Goal: Share content

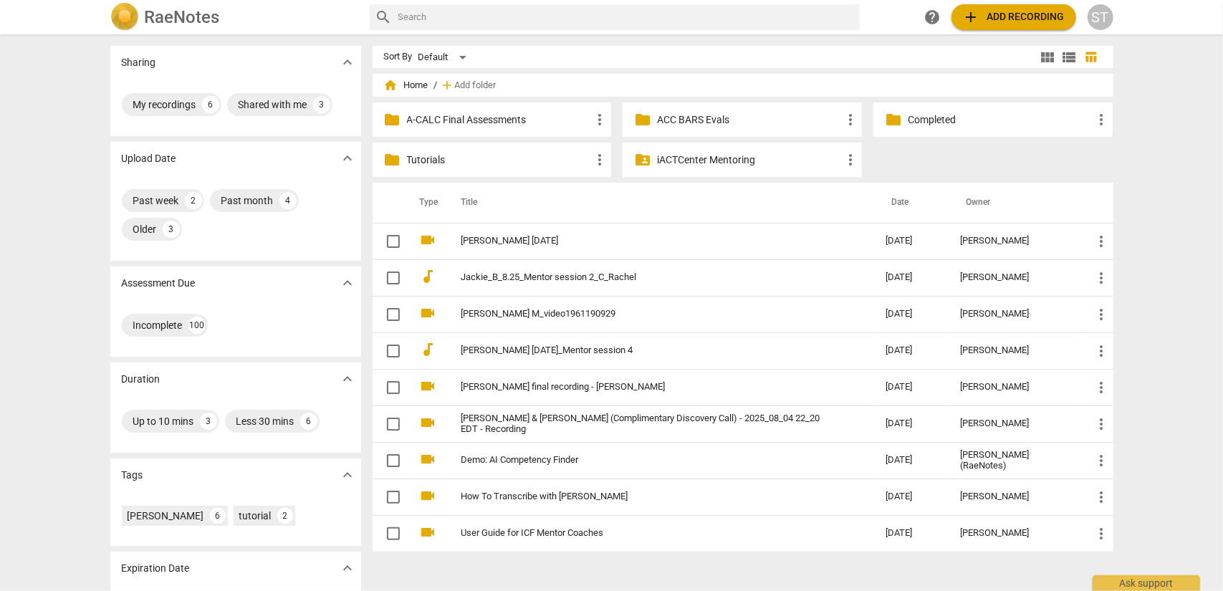
click at [973, 118] on p "Completed" at bounding box center [1000, 120] width 185 height 15
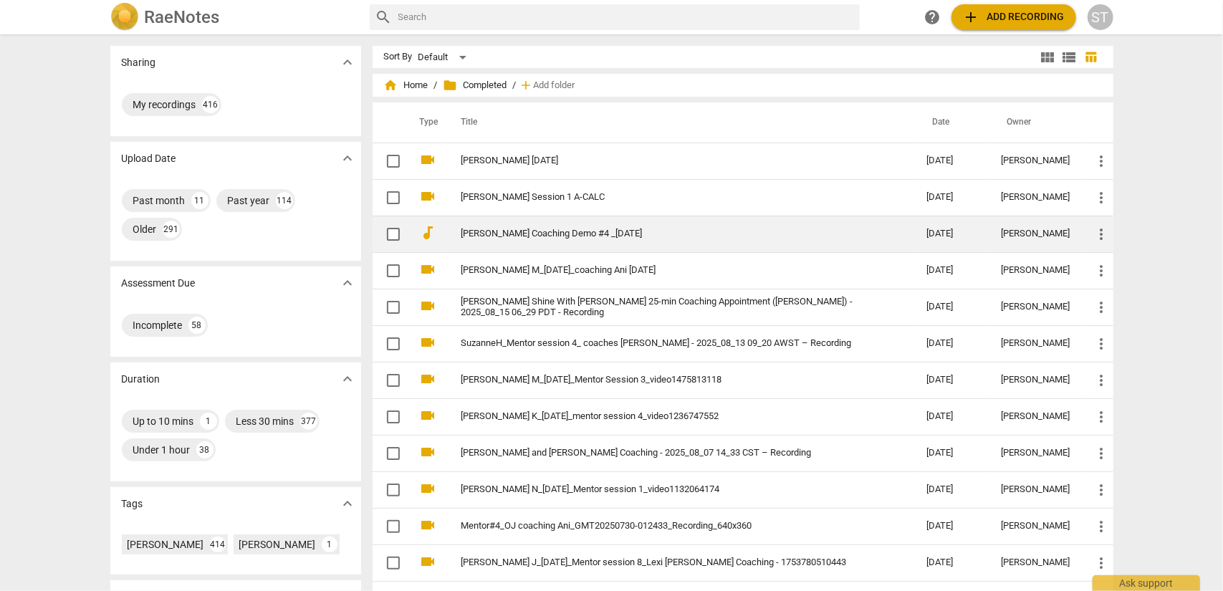
click at [533, 232] on link "[PERSON_NAME] Coaching Demo #4 _[DATE]" at bounding box center [669, 234] width 414 height 11
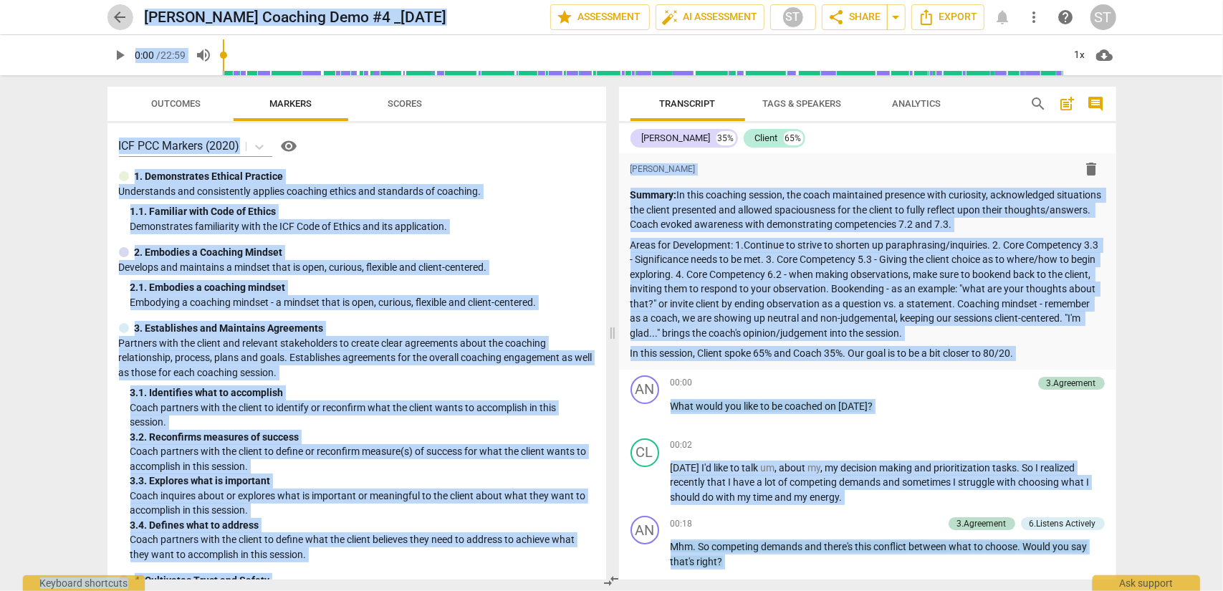
click at [122, 16] on span "arrow_back" at bounding box center [120, 17] width 17 height 17
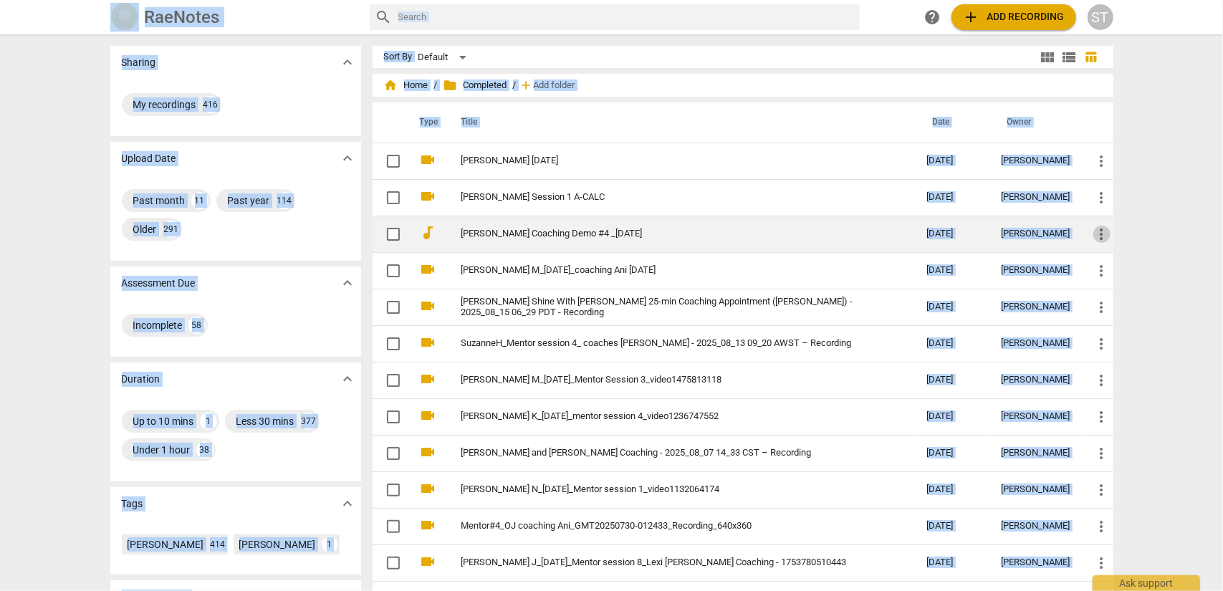
click at [1099, 234] on span "more_vert" at bounding box center [1102, 234] width 17 height 17
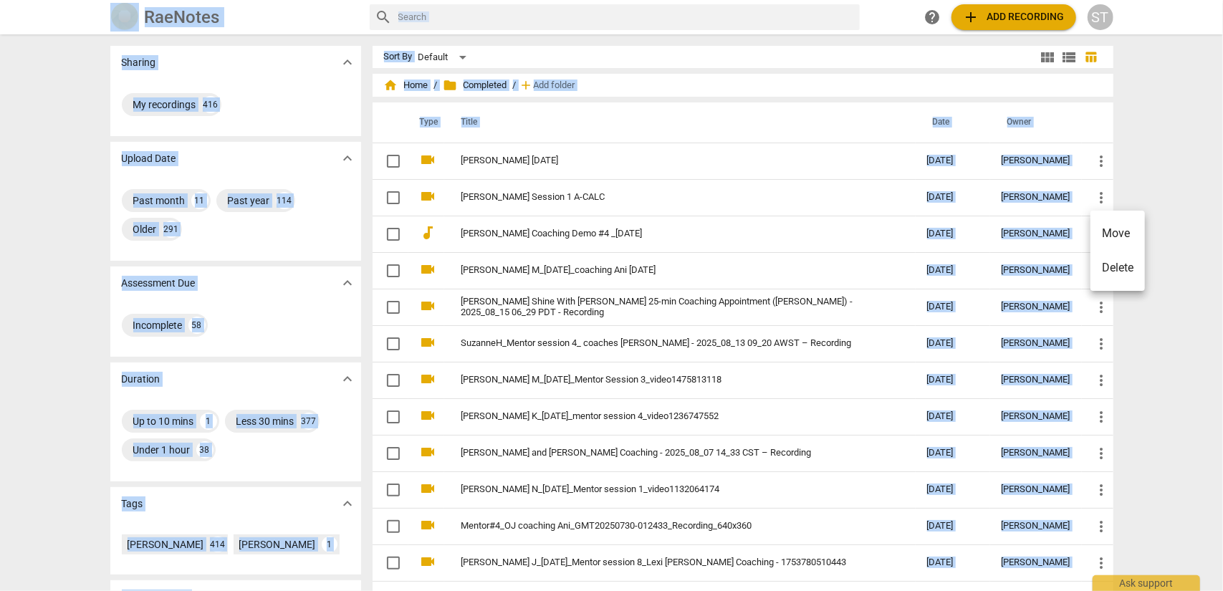
click at [1102, 234] on li "Move" at bounding box center [1118, 233] width 54 height 34
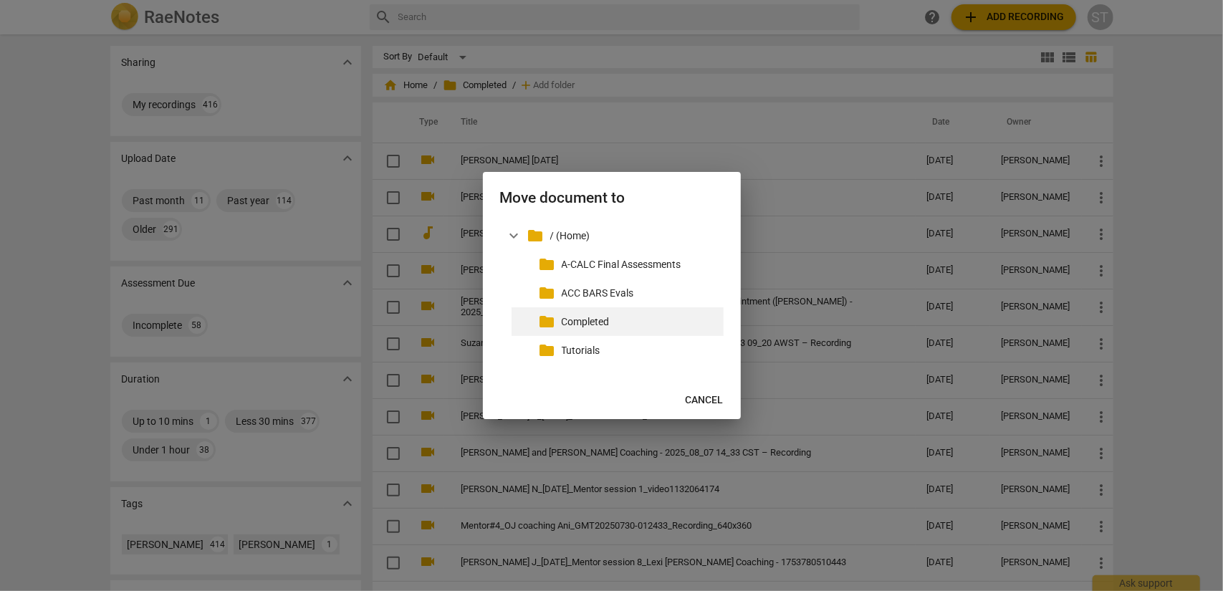
click at [609, 323] on p "Completed" at bounding box center [640, 322] width 156 height 15
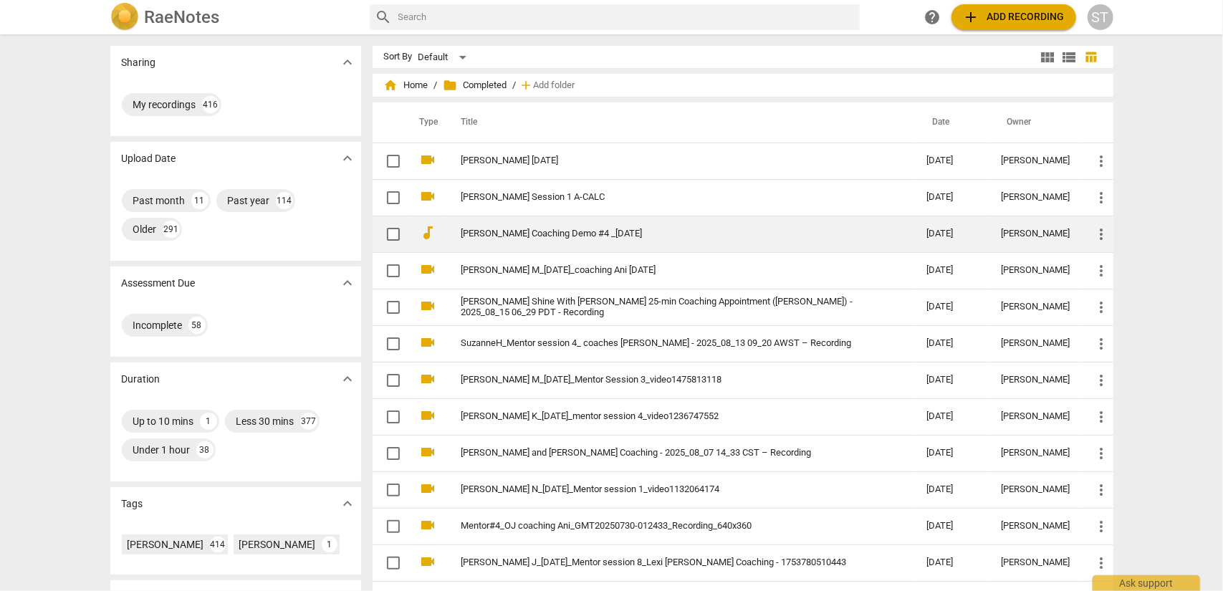
click at [1101, 232] on span "more_vert" at bounding box center [1102, 234] width 17 height 17
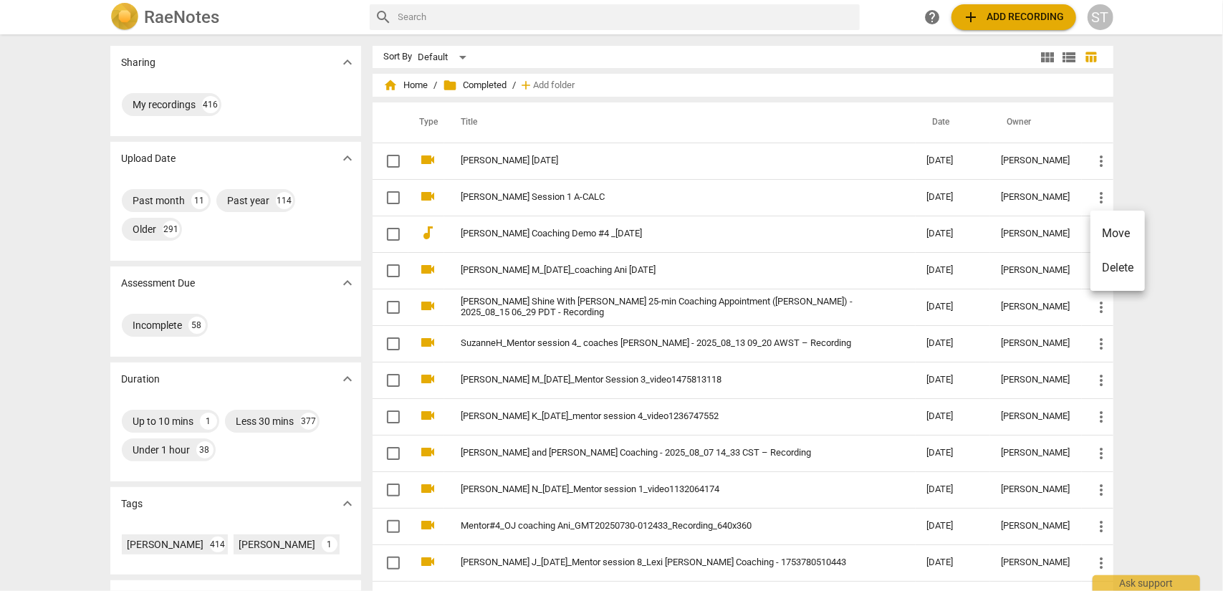
click at [1103, 230] on li "Move" at bounding box center [1118, 233] width 54 height 34
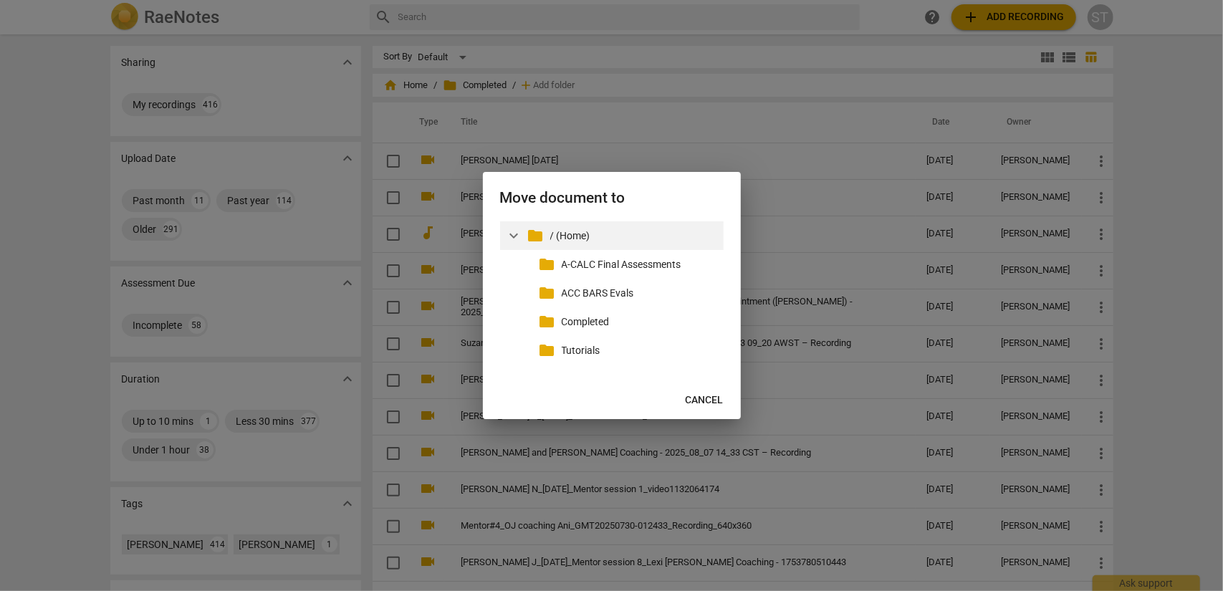
click at [585, 234] on p "/ (Home)" at bounding box center [634, 236] width 168 height 15
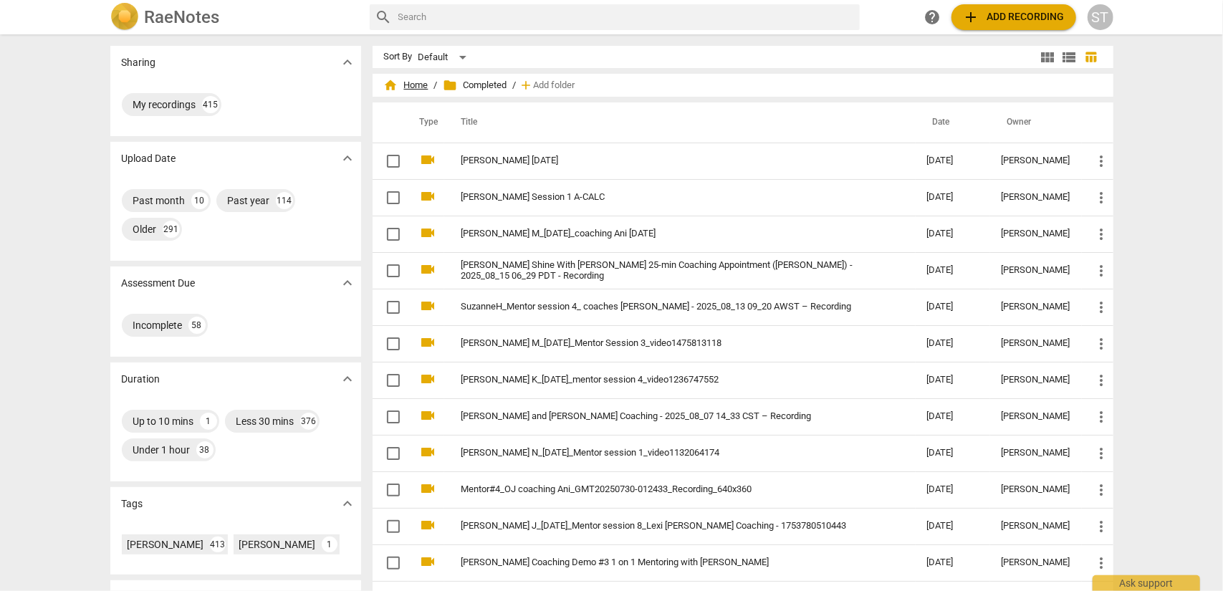
click at [412, 84] on span "home Home" at bounding box center [406, 85] width 44 height 14
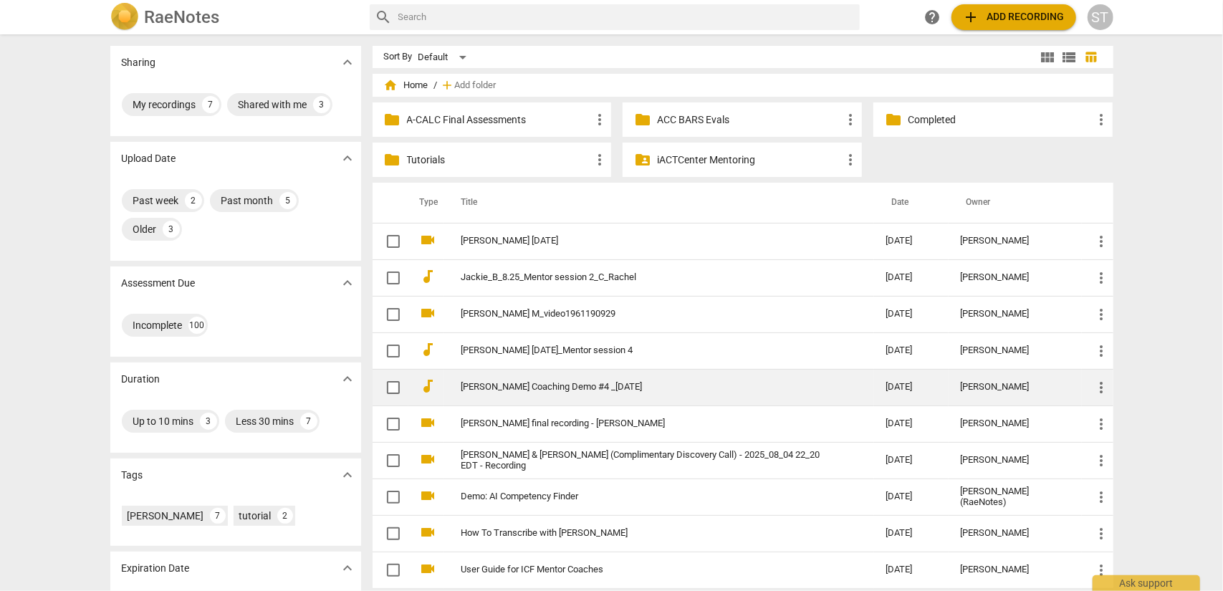
click at [388, 386] on input "checkbox" at bounding box center [393, 387] width 30 height 17
checkbox input "false"
click at [1101, 388] on span "more_vert" at bounding box center [1102, 387] width 17 height 17
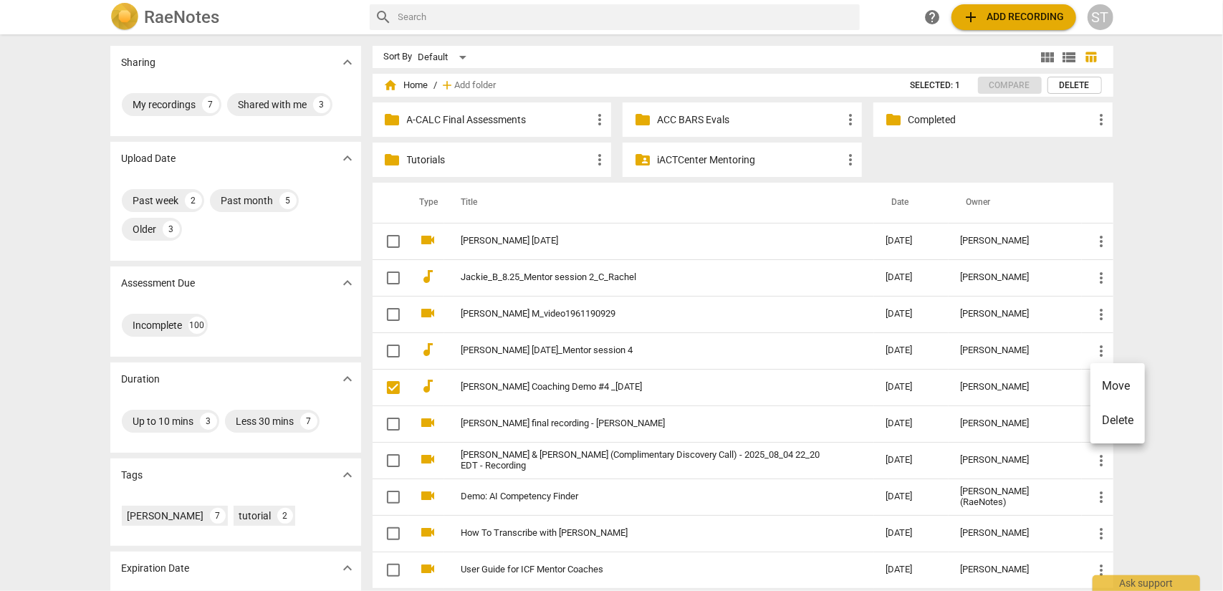
click at [1163, 164] on div at bounding box center [611, 295] width 1223 height 591
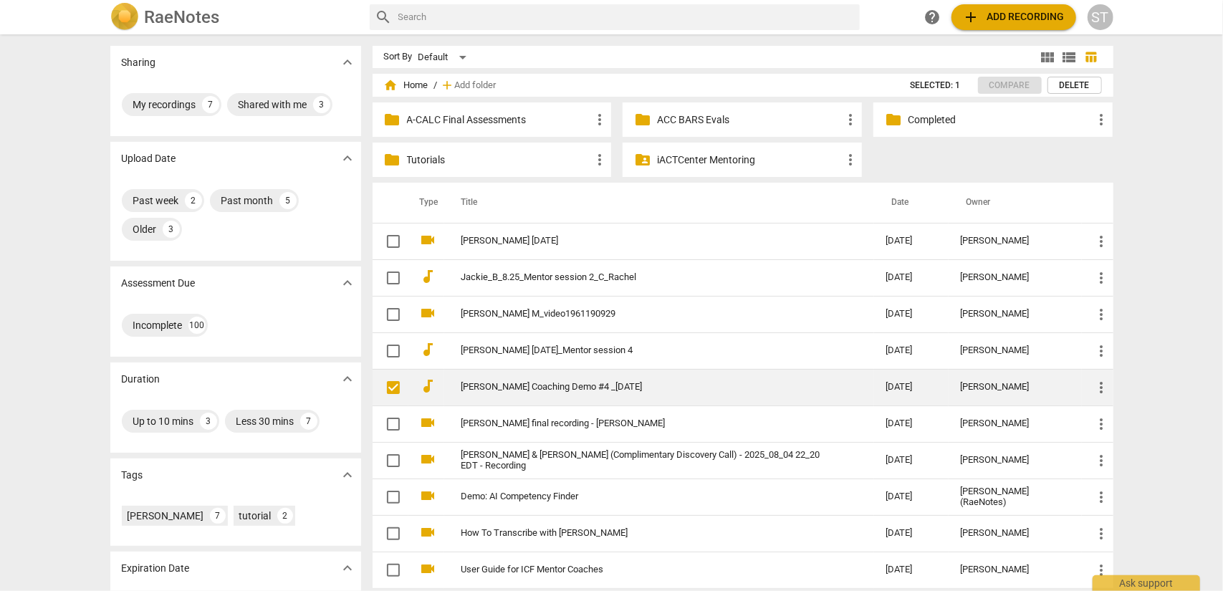
click at [565, 383] on link "[PERSON_NAME] Coaching Demo #4 _[DATE]" at bounding box center [648, 387] width 373 height 11
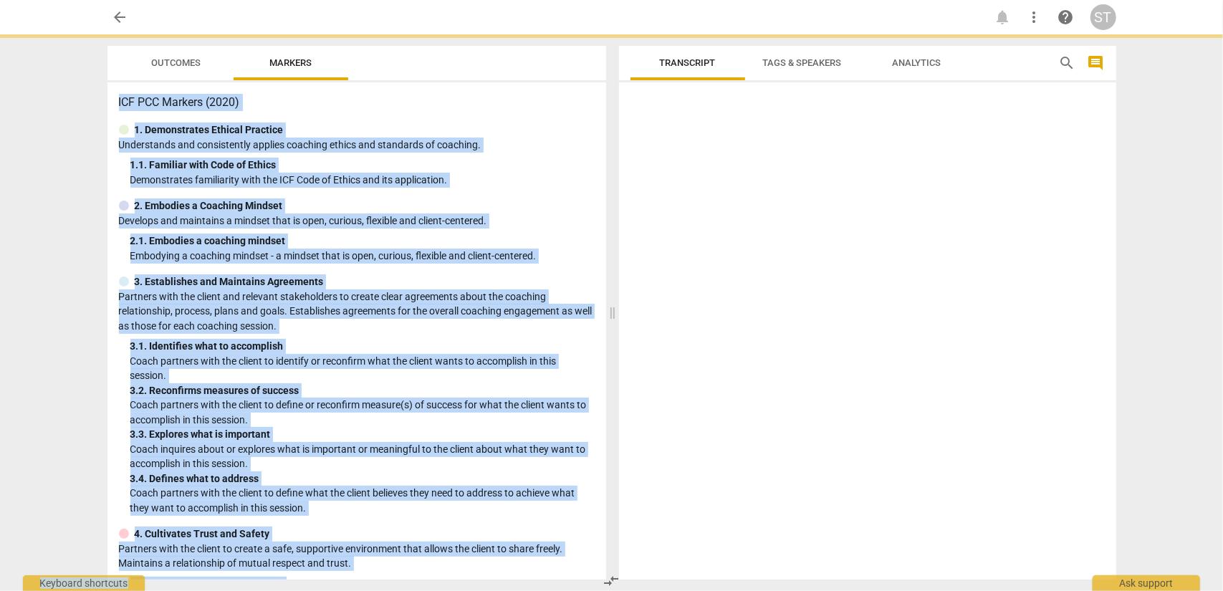
click at [565, 383] on div "3. 2. Reconfirms measures of success" at bounding box center [362, 390] width 464 height 15
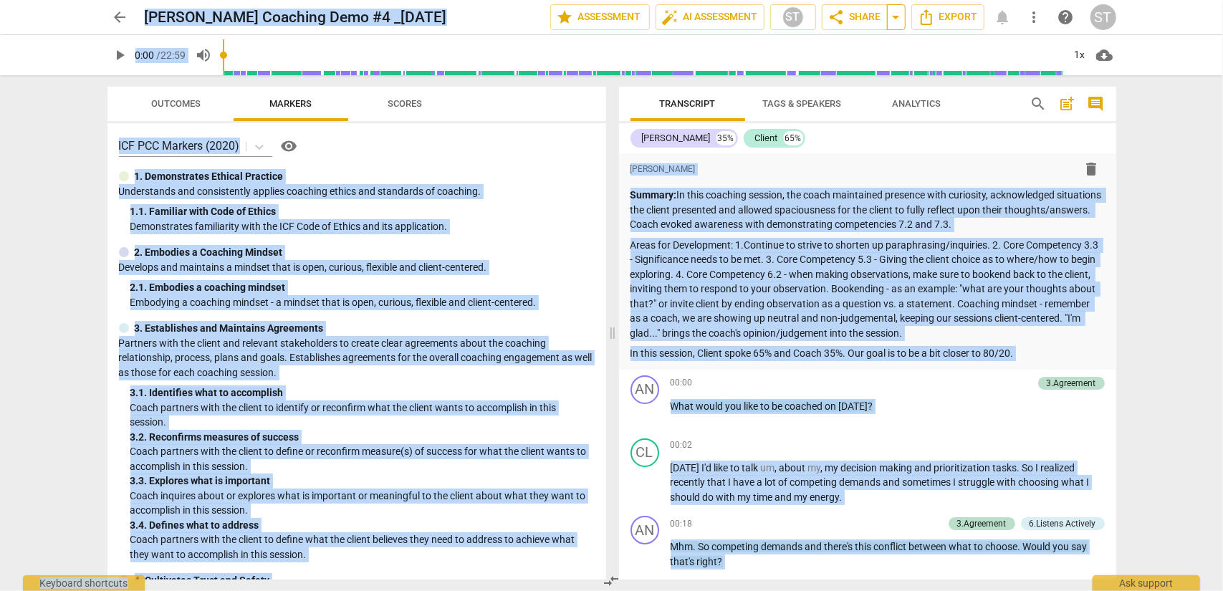
click at [896, 20] on span "arrow_drop_down" at bounding box center [896, 17] width 17 height 17
click at [852, 42] on span "Copy link" at bounding box center [851, 44] width 52 height 14
click at [871, 25] on span "share Share" at bounding box center [855, 17] width 53 height 17
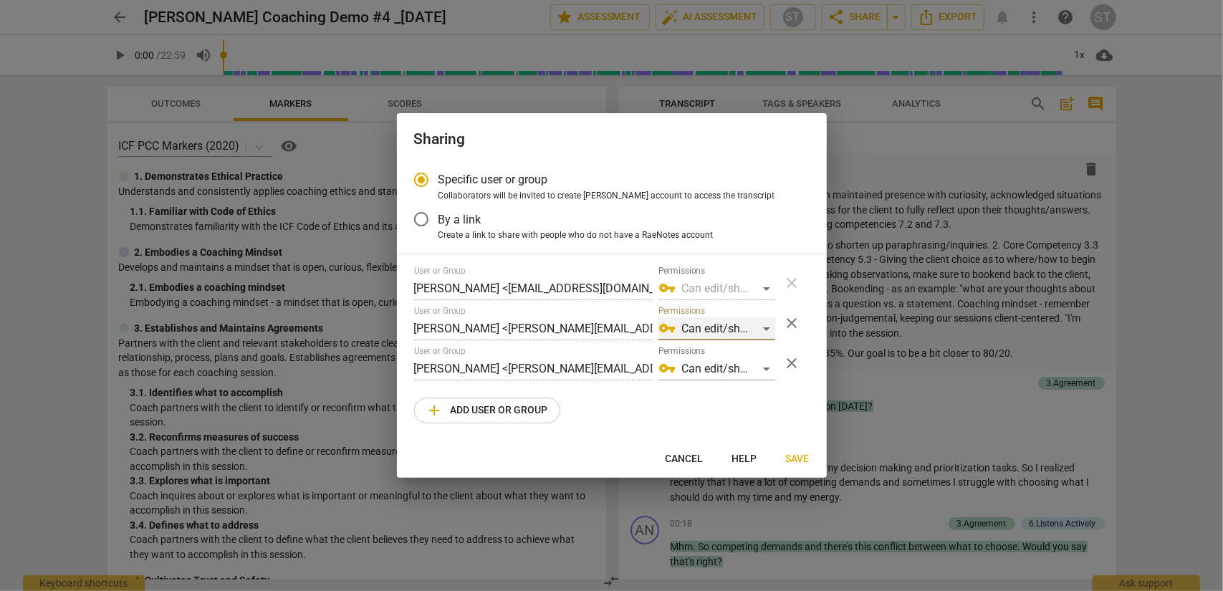
click at [765, 328] on div "vpn_key Can edit/share" at bounding box center [717, 329] width 117 height 23
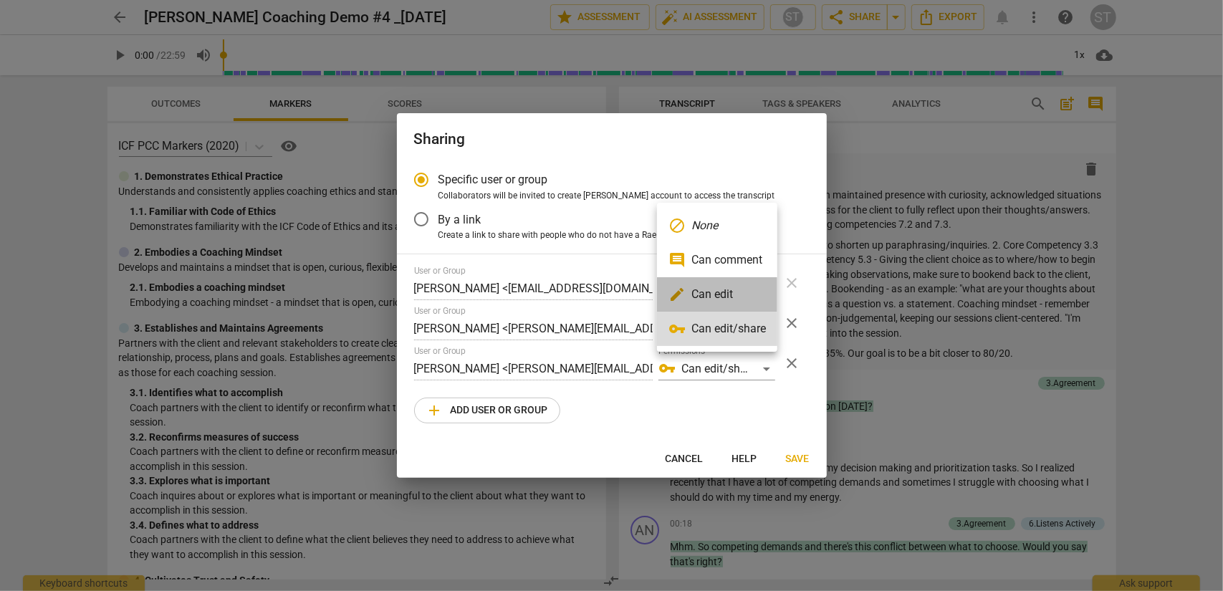
click at [760, 292] on li "edit Can edit" at bounding box center [717, 294] width 120 height 34
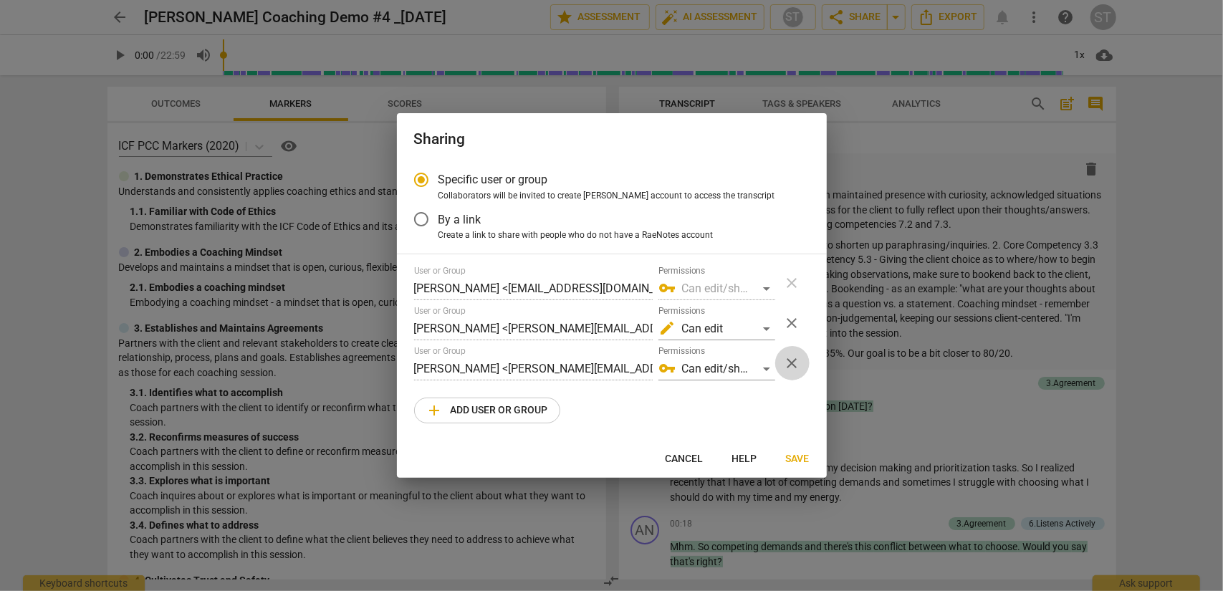
click at [792, 366] on span "close" at bounding box center [792, 363] width 17 height 17
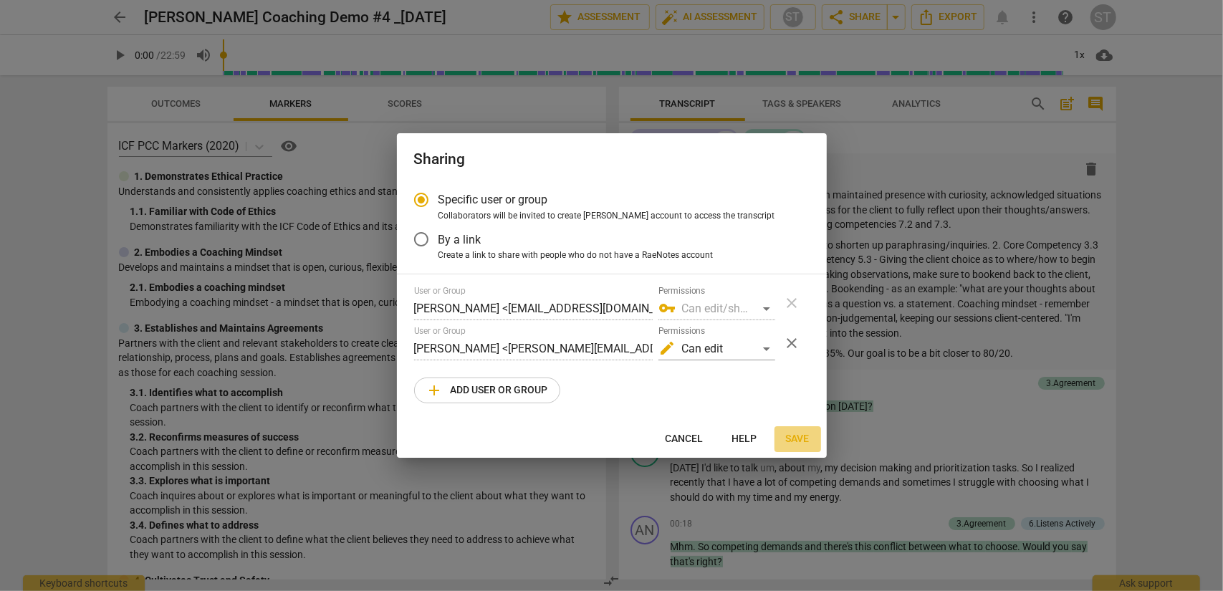
click at [796, 441] on span "Save" at bounding box center [798, 439] width 24 height 14
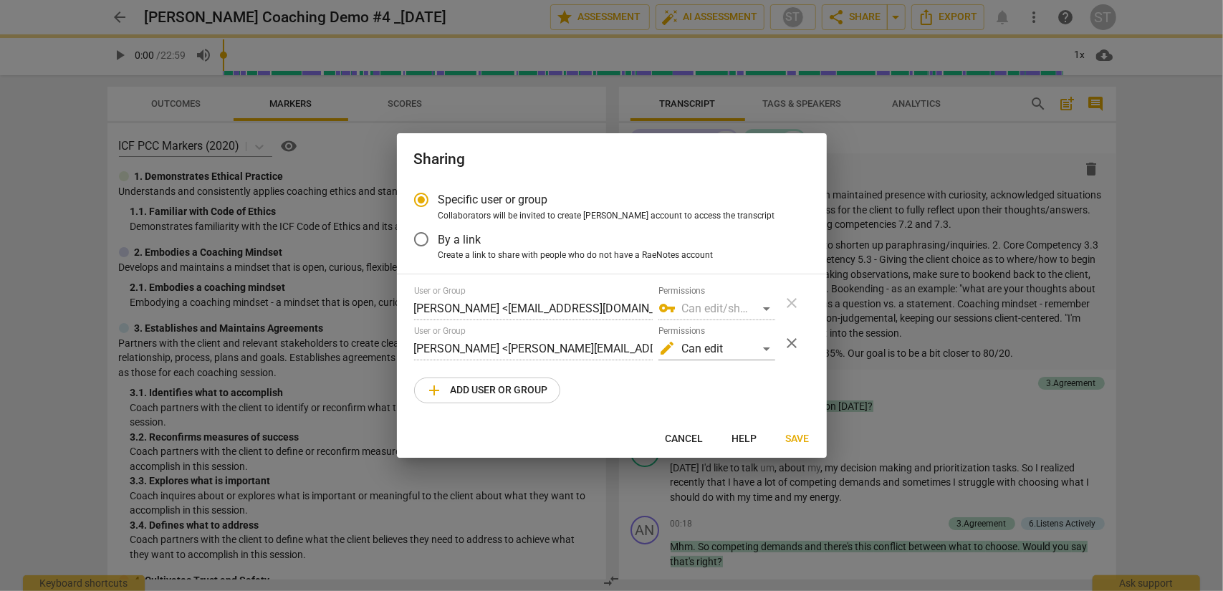
radio input "false"
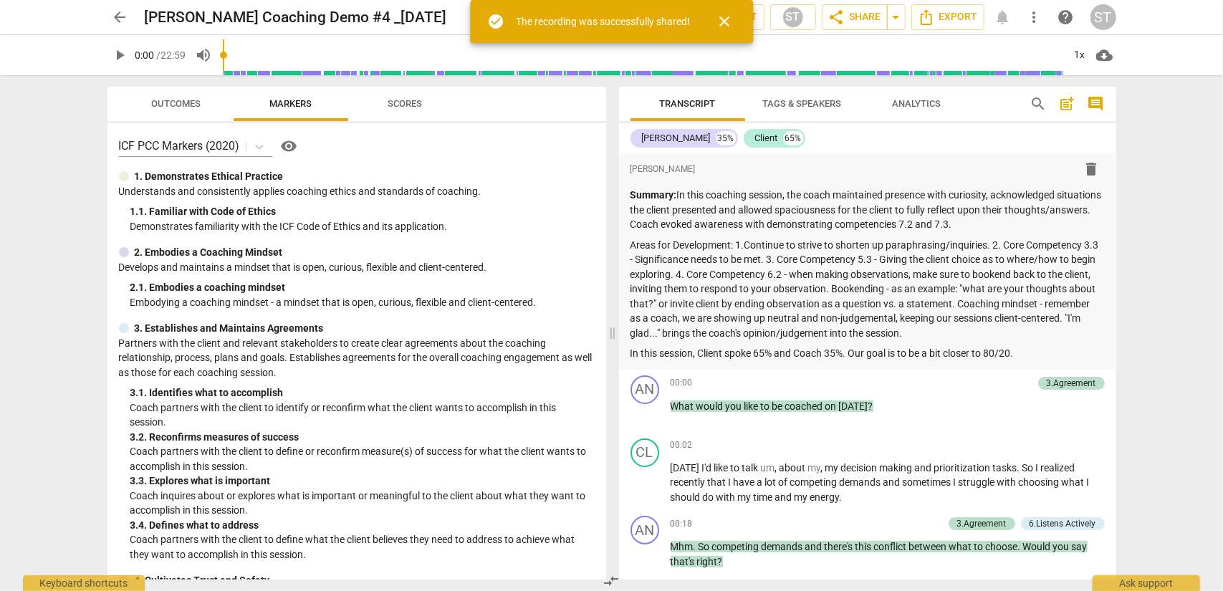
click at [796, 441] on div "Sharing Specific user or group Collaborators will be invited to create RaeNotes…" at bounding box center [612, 295] width 430 height 365
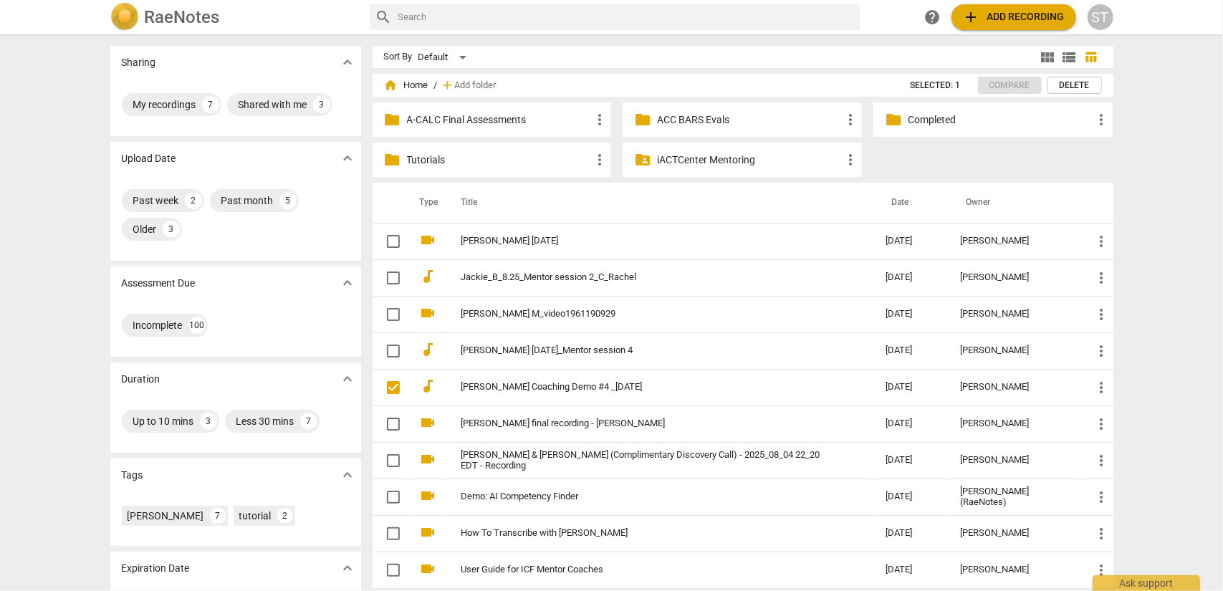
click at [926, 123] on p "Completed" at bounding box center [1000, 120] width 185 height 15
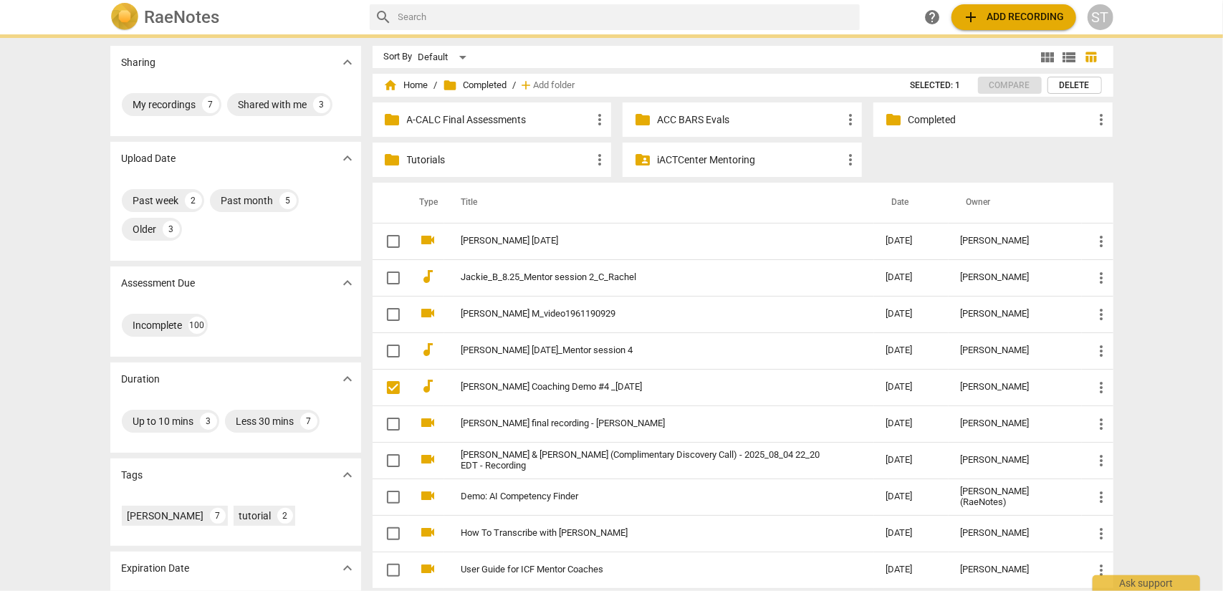
checkbox input "false"
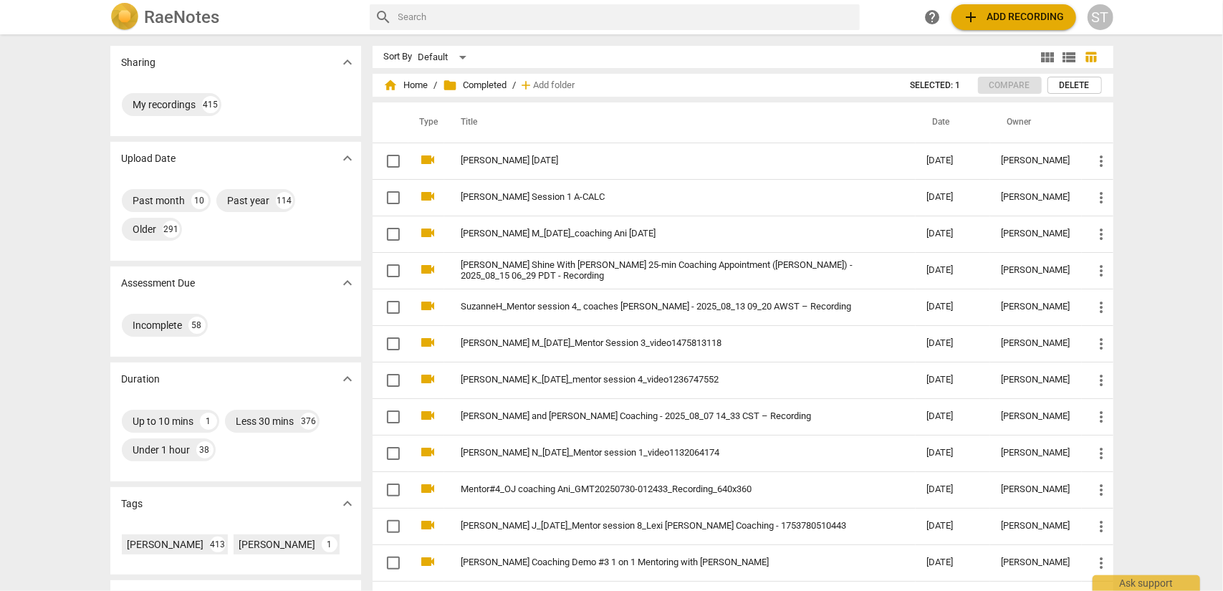
click at [436, 14] on input "text" at bounding box center [627, 17] width 456 height 23
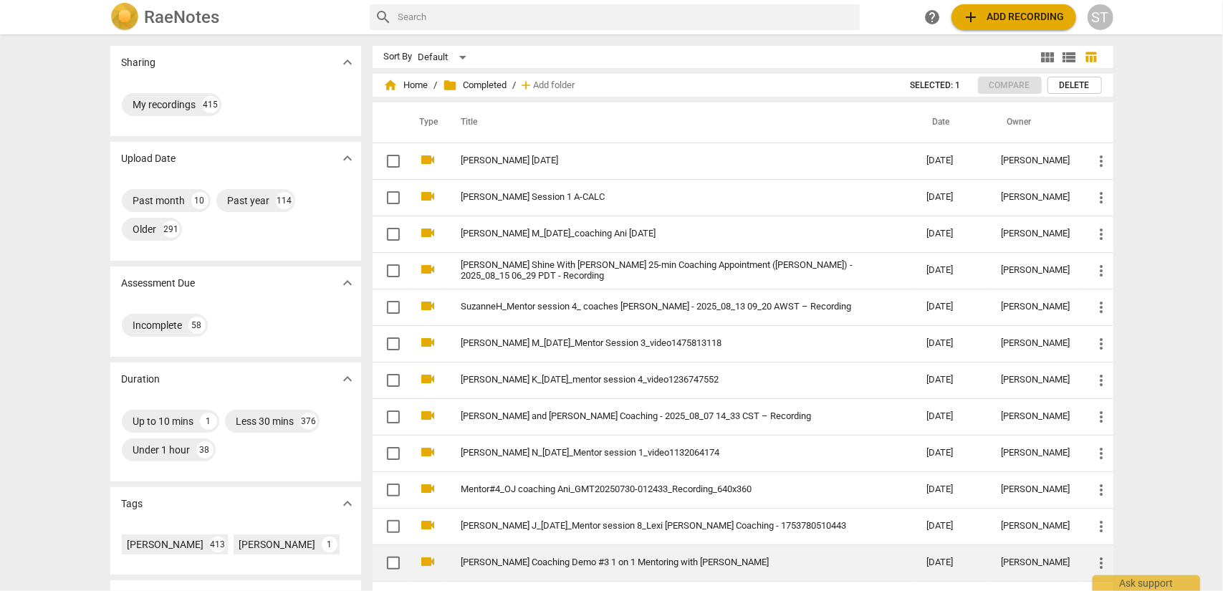
click at [595, 559] on link "[PERSON_NAME] Coaching Demo #3 1 on 1 Mentoring with [PERSON_NAME]" at bounding box center [669, 563] width 414 height 11
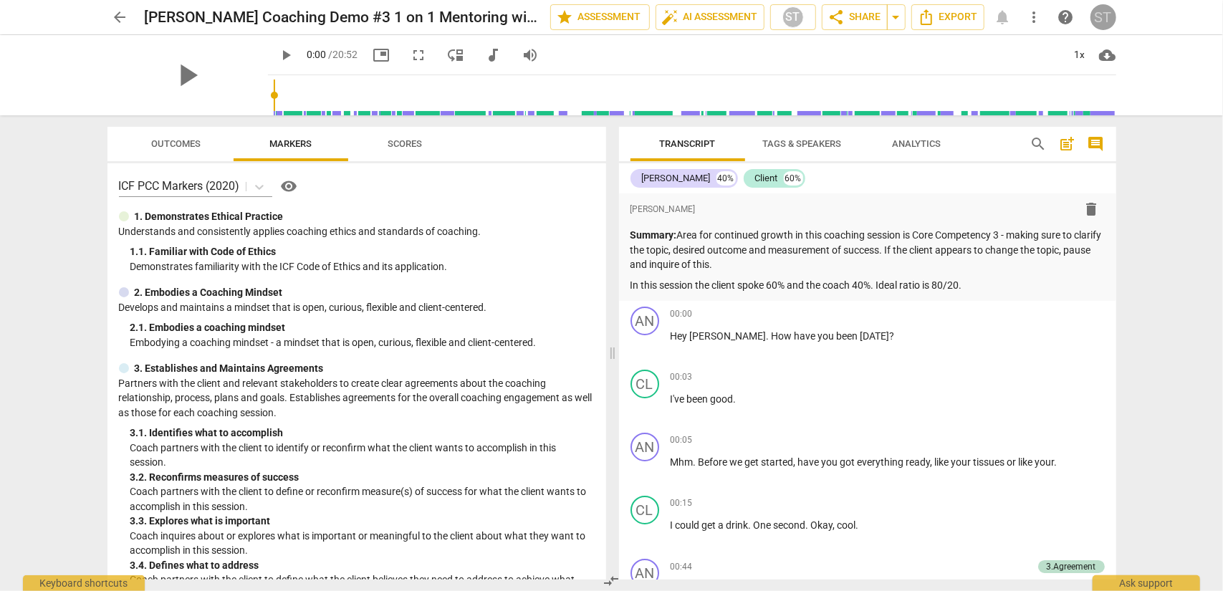
click at [1107, 19] on div "ST" at bounding box center [1104, 17] width 26 height 26
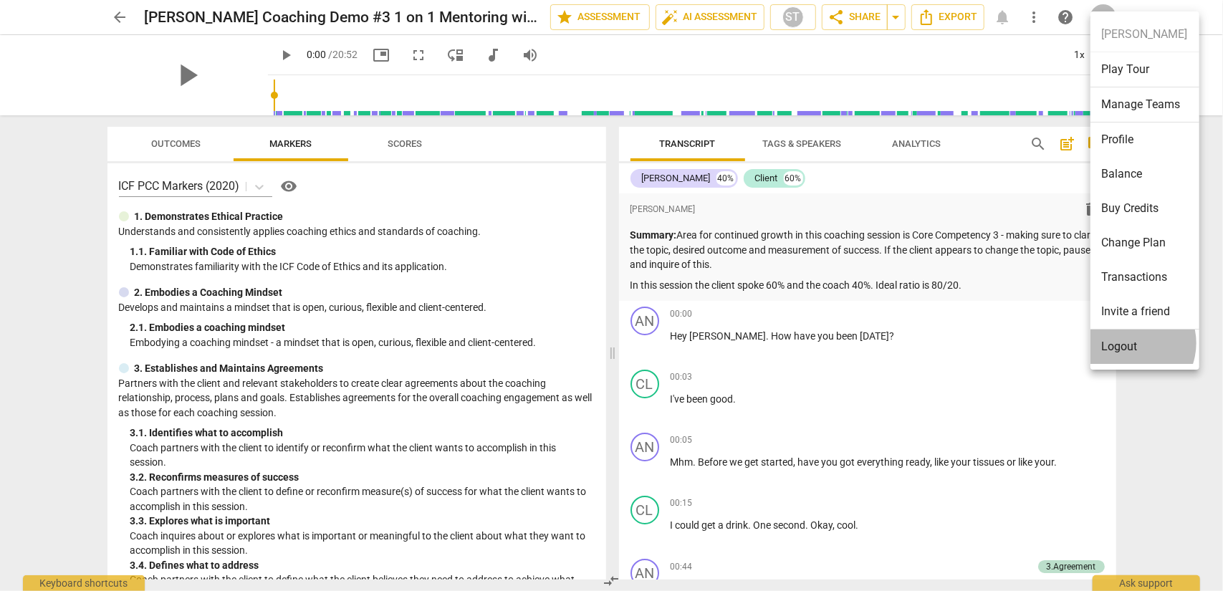
click at [1130, 343] on li "Logout" at bounding box center [1145, 347] width 109 height 34
